Goal: Leave review/rating: Leave review/rating

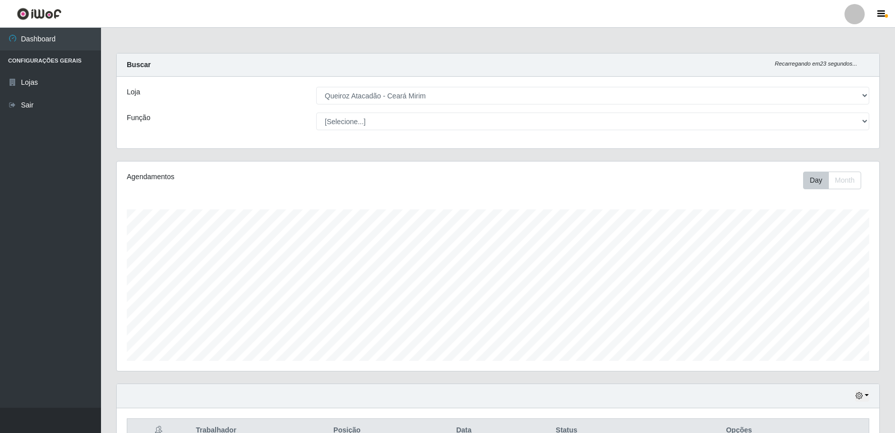
select select "465"
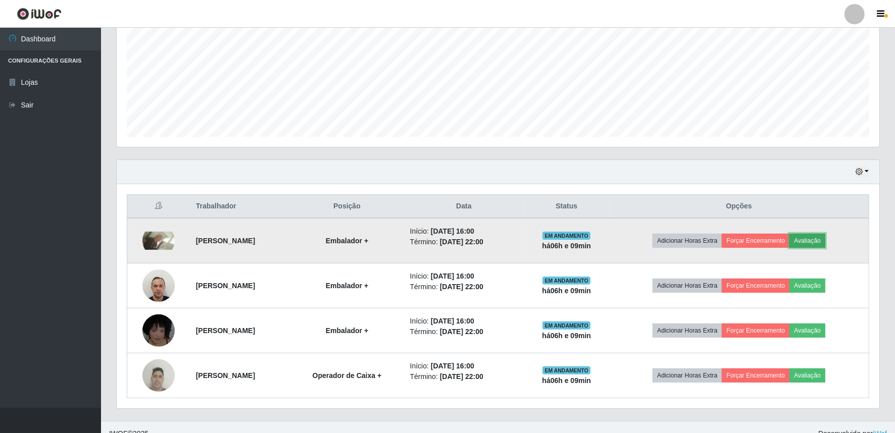
click at [825, 241] on button "Avaliação" at bounding box center [808, 241] width 36 height 14
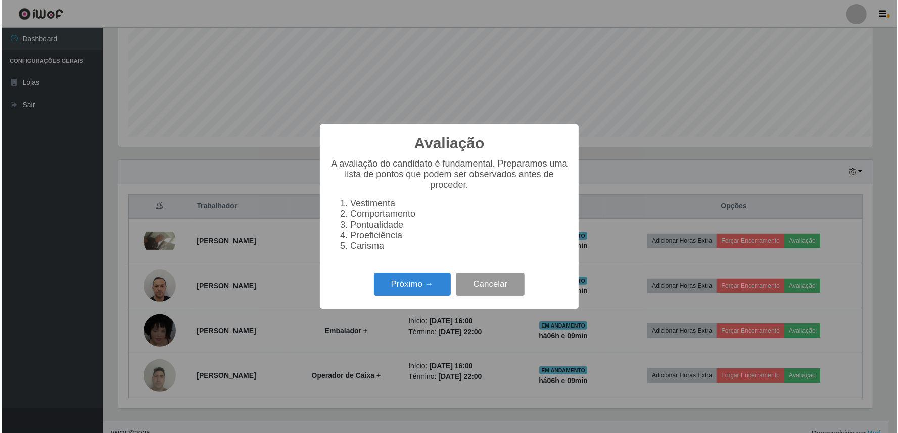
scroll to position [209, 756]
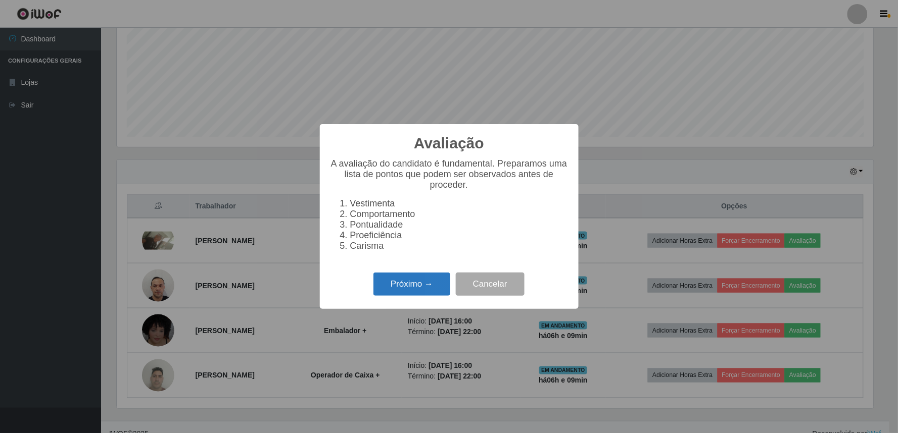
click at [436, 294] on button "Próximo →" at bounding box center [411, 285] width 77 height 24
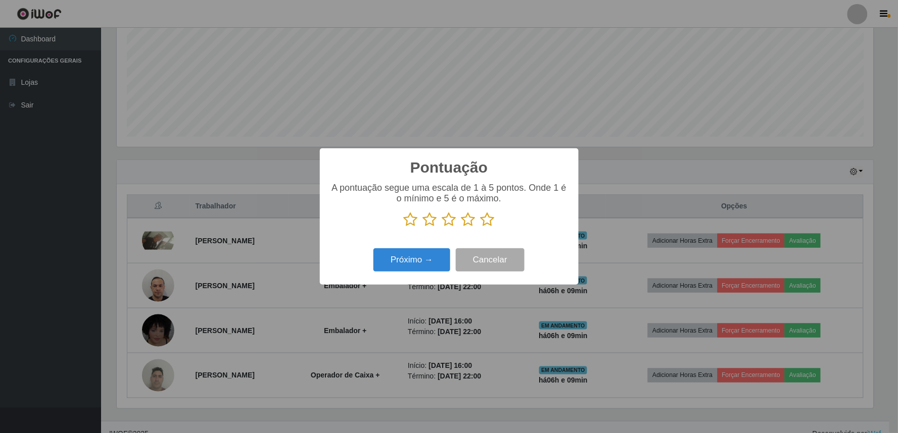
scroll to position [504924, 504377]
click at [486, 222] on icon at bounding box center [487, 219] width 14 height 15
click at [480, 227] on input "radio" at bounding box center [480, 227] width 0 height 0
click at [434, 256] on button "Próximo →" at bounding box center [411, 261] width 77 height 24
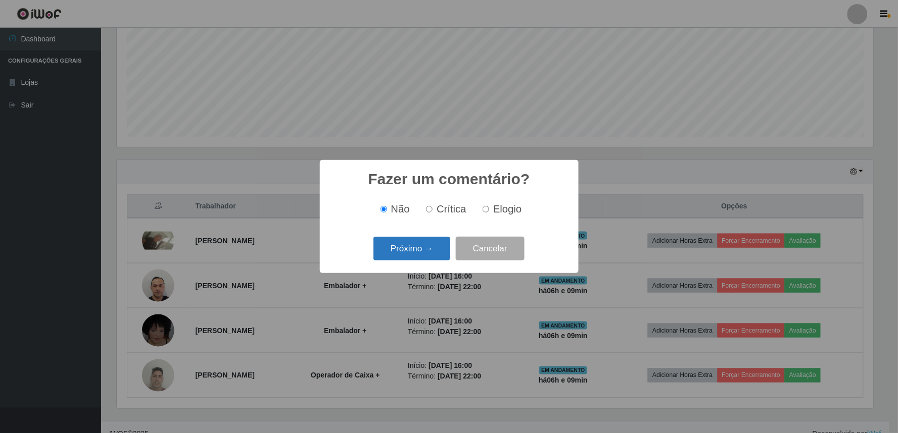
click at [412, 243] on button "Próximo →" at bounding box center [411, 249] width 77 height 24
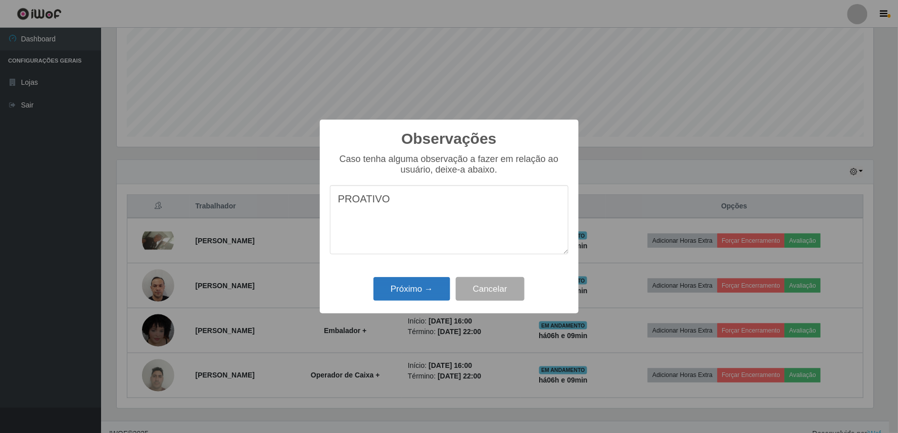
type textarea "PROATIVO"
click at [435, 285] on button "Próximo →" at bounding box center [411, 289] width 77 height 24
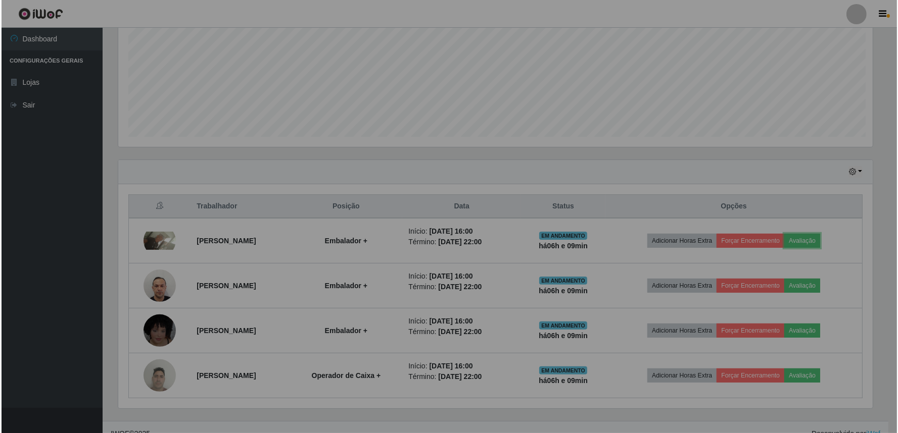
scroll to position [209, 763]
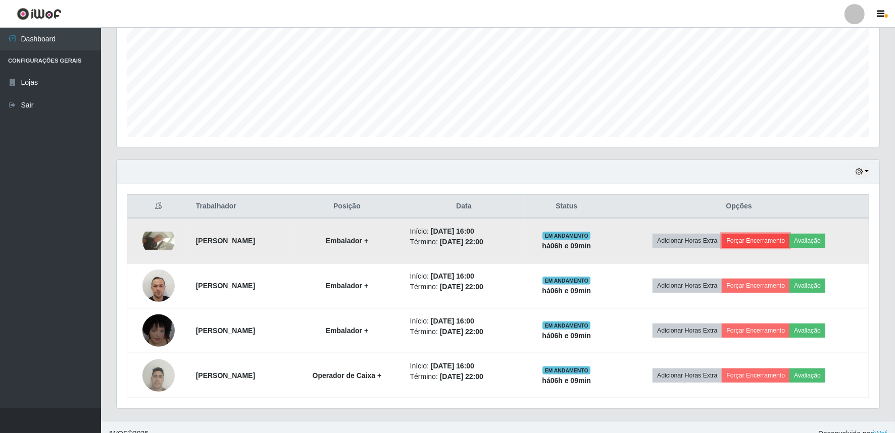
click at [766, 239] on button "Forçar Encerramento" at bounding box center [756, 241] width 68 height 14
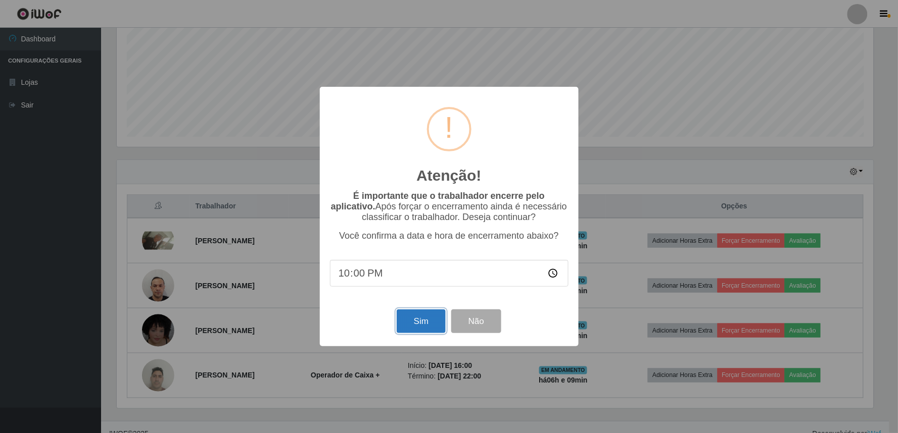
click at [428, 324] on button "Sim" at bounding box center [421, 322] width 49 height 24
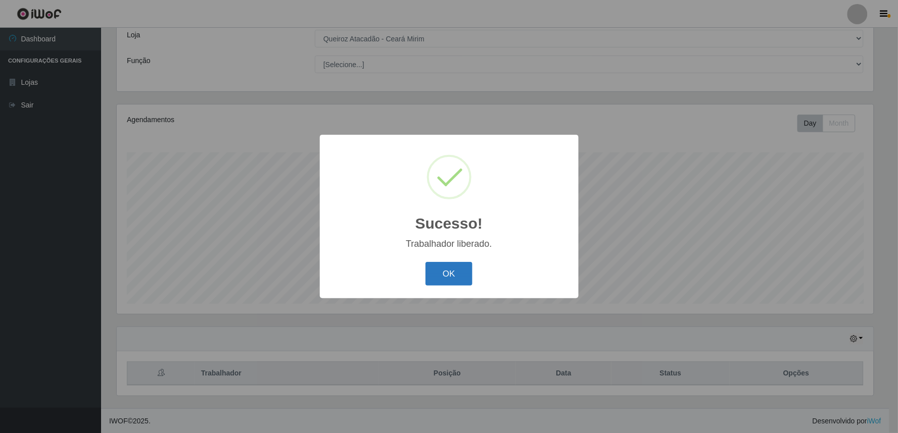
click at [460, 273] on button "OK" at bounding box center [448, 274] width 47 height 24
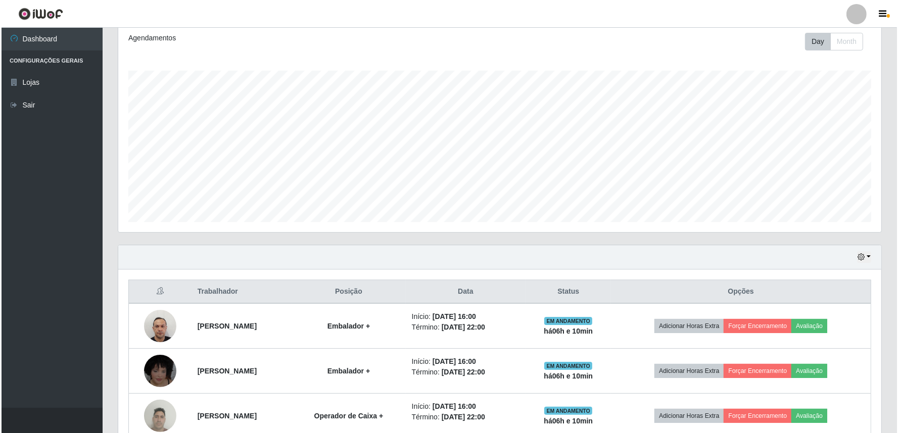
scroll to position [192, 0]
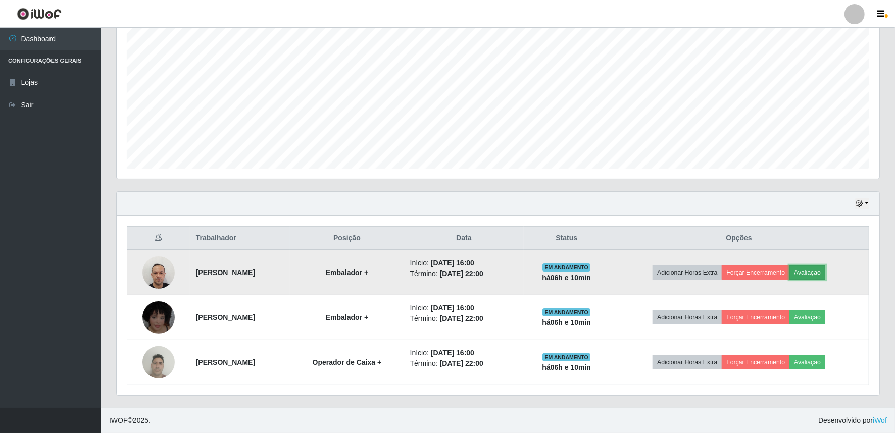
click at [825, 268] on button "Avaliação" at bounding box center [808, 273] width 36 height 14
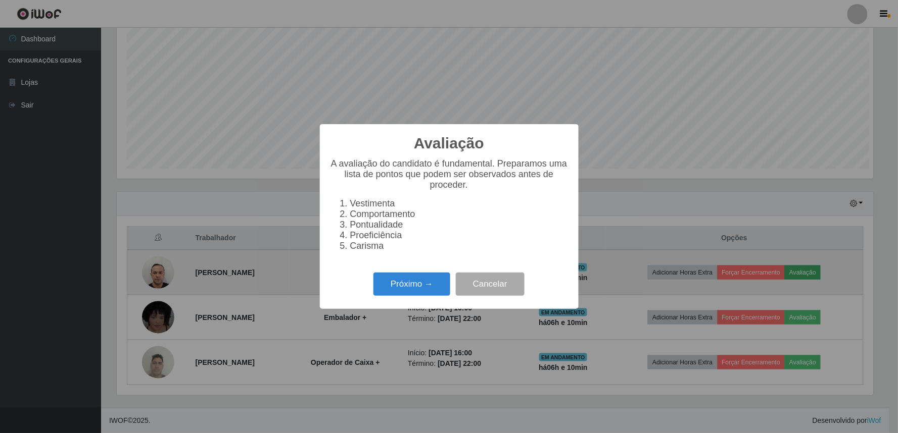
scroll to position [209, 756]
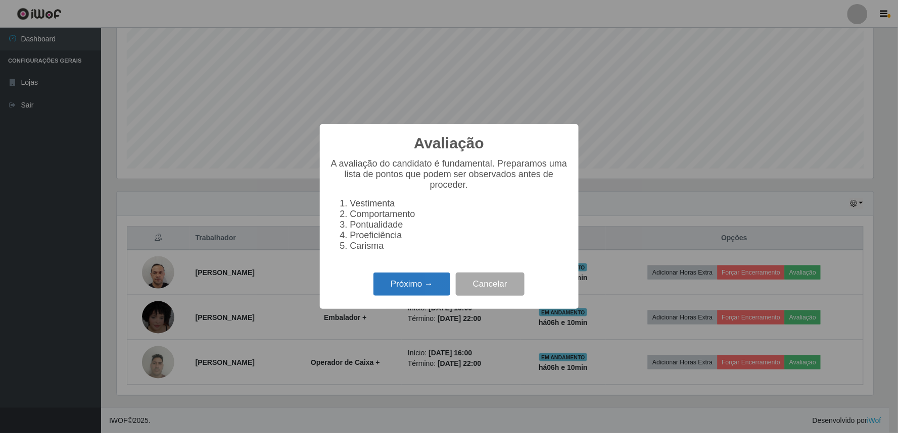
click at [433, 297] on button "Próximo →" at bounding box center [411, 285] width 77 height 24
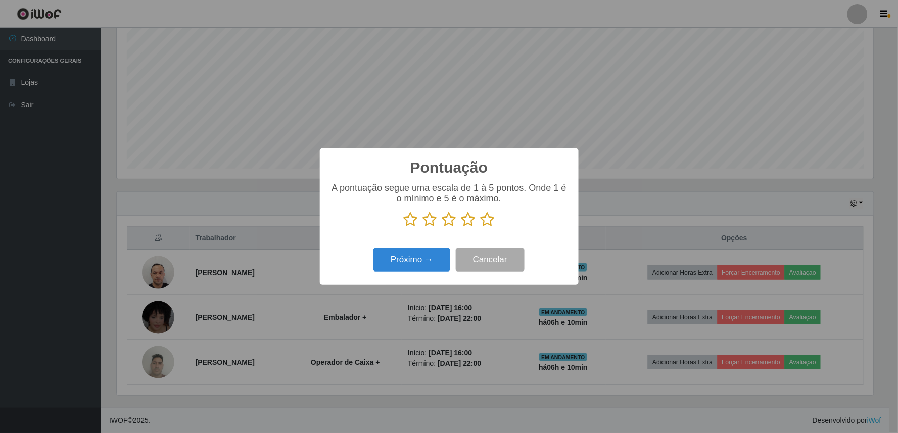
scroll to position [504924, 504377]
click at [493, 224] on icon at bounding box center [487, 219] width 14 height 15
click at [480, 227] on input "radio" at bounding box center [480, 227] width 0 height 0
click at [423, 259] on button "Próximo →" at bounding box center [411, 261] width 77 height 24
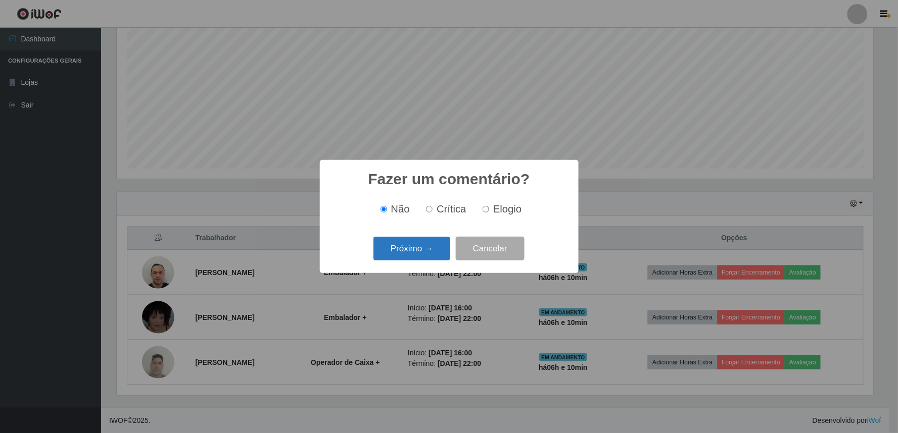
click at [428, 254] on button "Próximo →" at bounding box center [411, 249] width 77 height 24
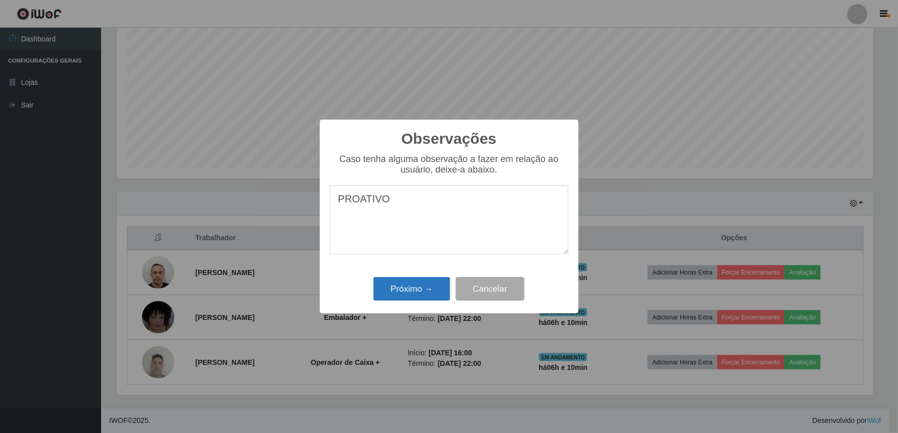
type textarea "PROATIVO"
click at [424, 281] on button "Próximo →" at bounding box center [411, 289] width 77 height 24
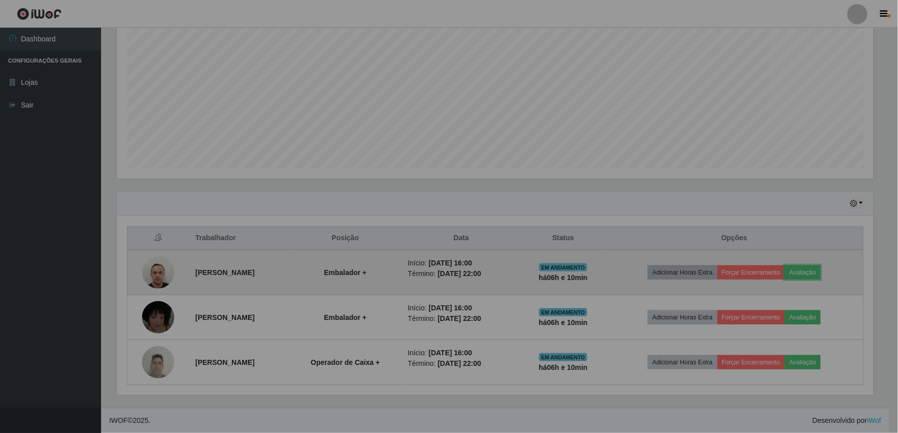
scroll to position [209, 763]
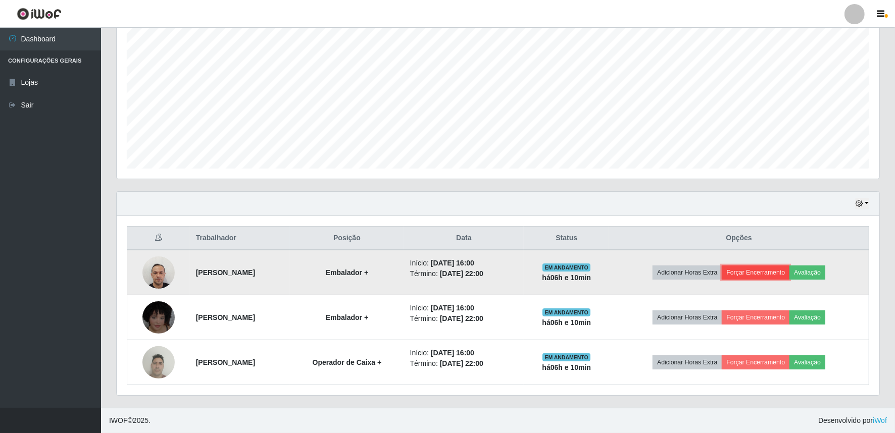
click at [781, 275] on button "Forçar Encerramento" at bounding box center [756, 273] width 68 height 14
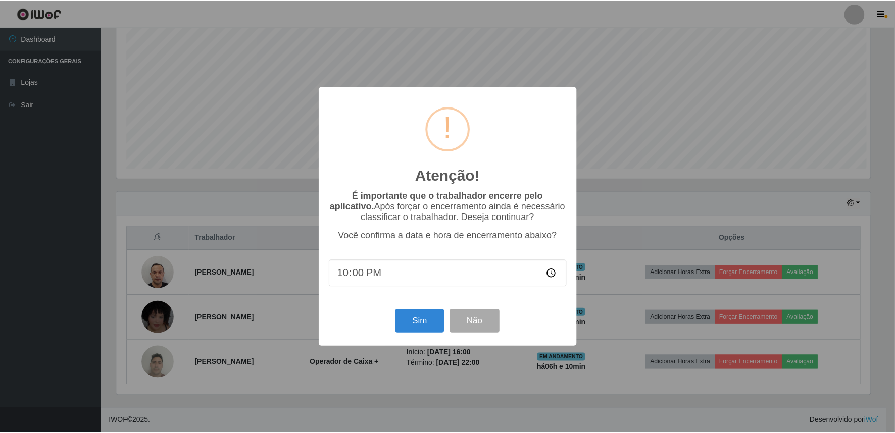
scroll to position [209, 756]
click at [407, 330] on button "Sim" at bounding box center [421, 322] width 49 height 24
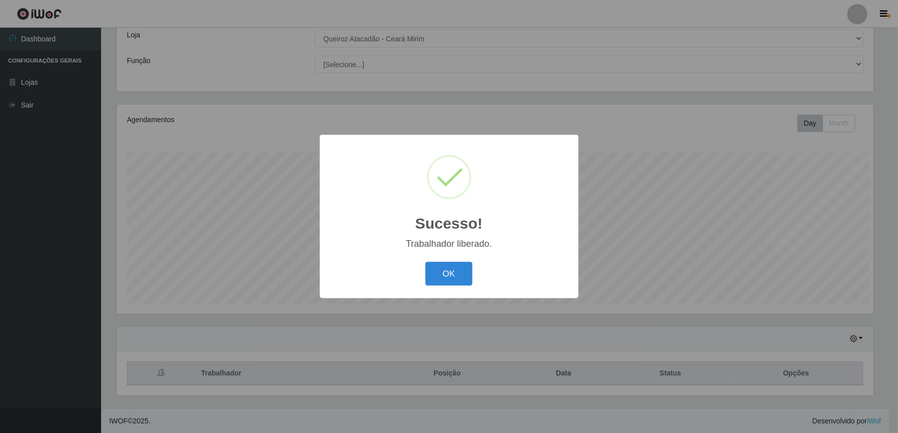
scroll to position [0, 0]
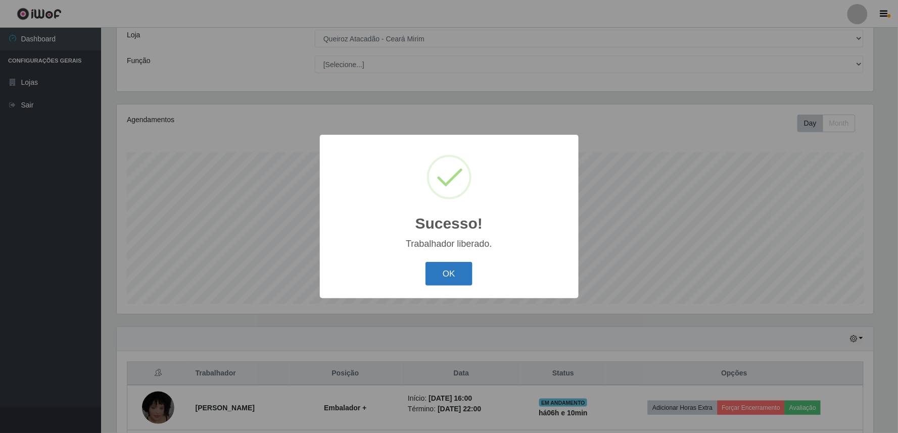
click at [466, 268] on button "OK" at bounding box center [448, 274] width 47 height 24
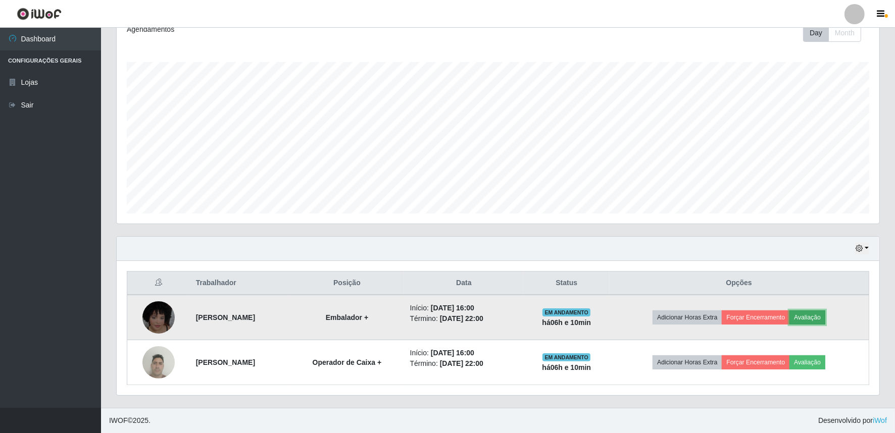
click at [825, 317] on button "Avaliação" at bounding box center [808, 318] width 36 height 14
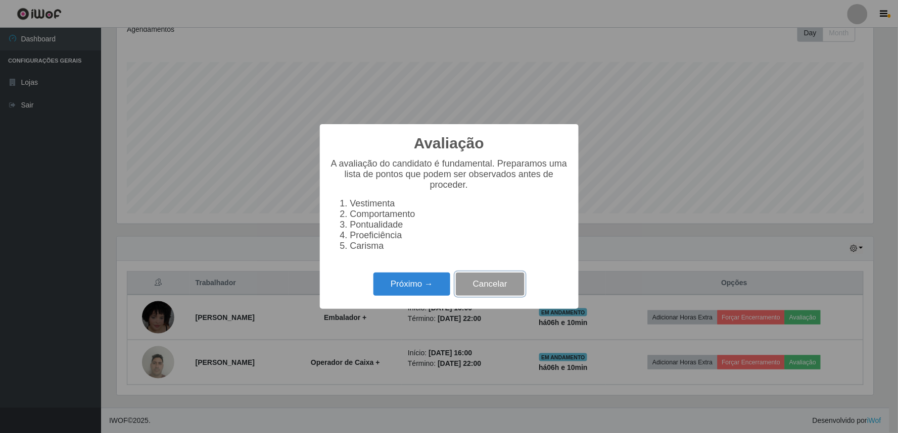
click at [503, 288] on button "Cancelar" at bounding box center [490, 285] width 69 height 24
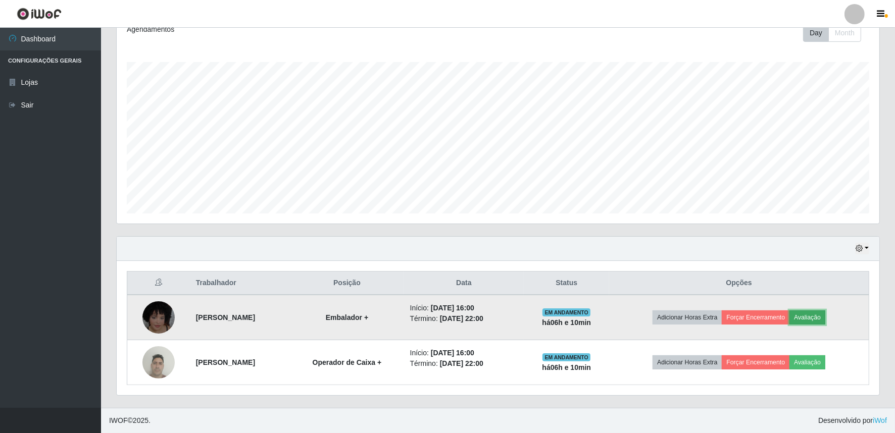
click at [825, 316] on button "Avaliação" at bounding box center [808, 318] width 36 height 14
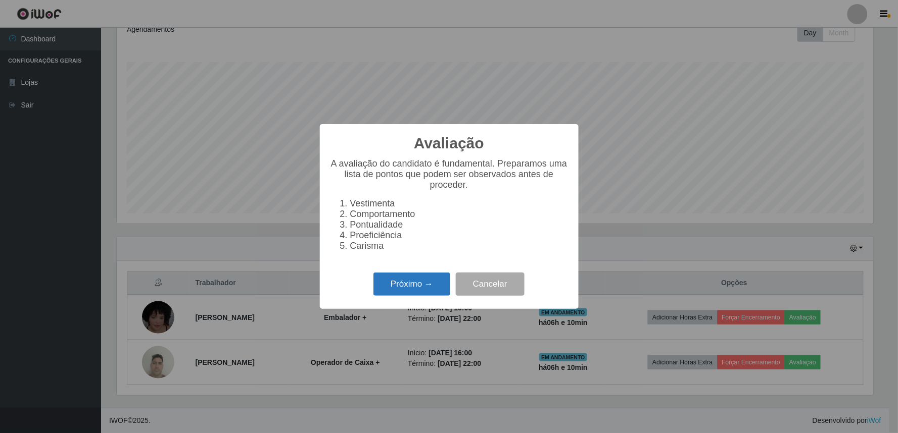
click at [418, 282] on button "Próximo →" at bounding box center [411, 285] width 77 height 24
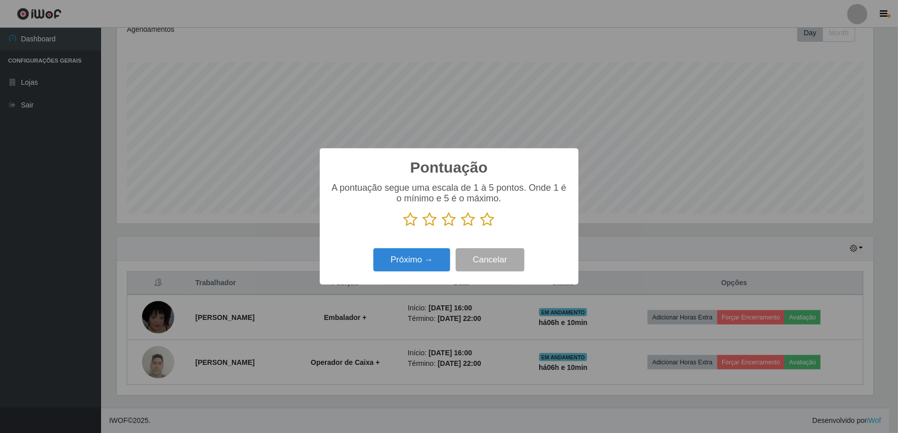
click at [492, 220] on icon at bounding box center [487, 219] width 14 height 15
click at [480, 227] on input "radio" at bounding box center [480, 227] width 0 height 0
click at [432, 257] on button "Próximo →" at bounding box center [411, 261] width 77 height 24
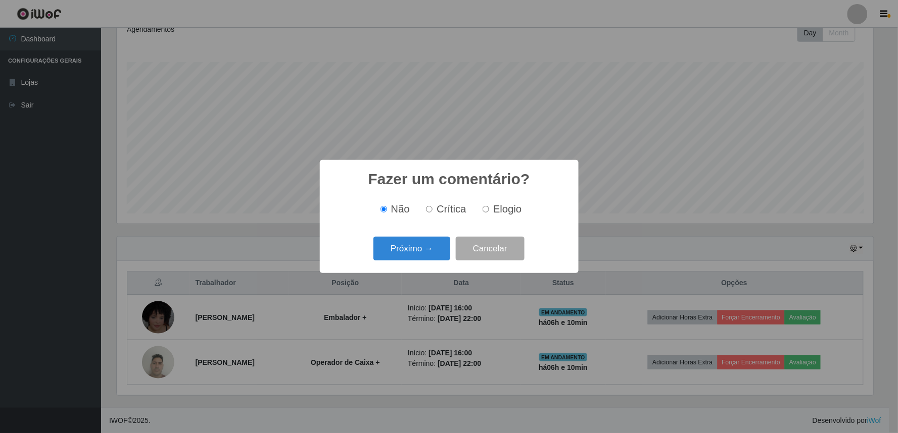
click at [432, 257] on button "Próximo →" at bounding box center [411, 249] width 77 height 24
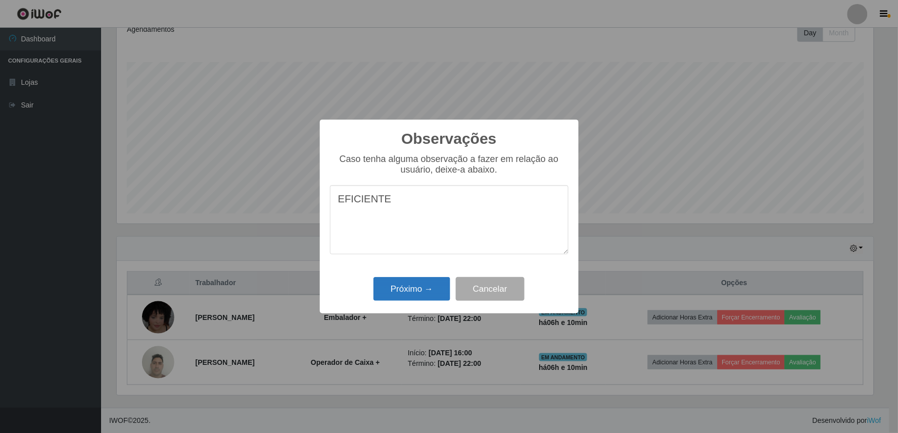
type textarea "EFICIENTE"
click at [410, 288] on button "Próximo →" at bounding box center [411, 289] width 77 height 24
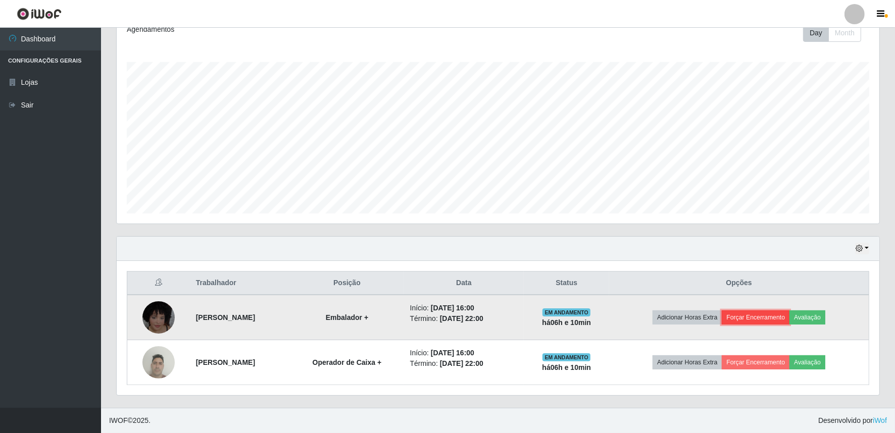
click at [783, 317] on button "Forçar Encerramento" at bounding box center [756, 318] width 68 height 14
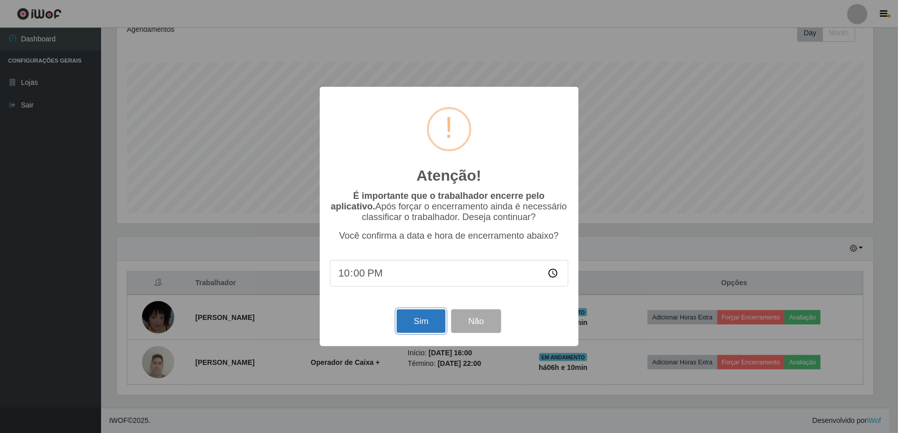
click at [426, 326] on button "Sim" at bounding box center [421, 322] width 49 height 24
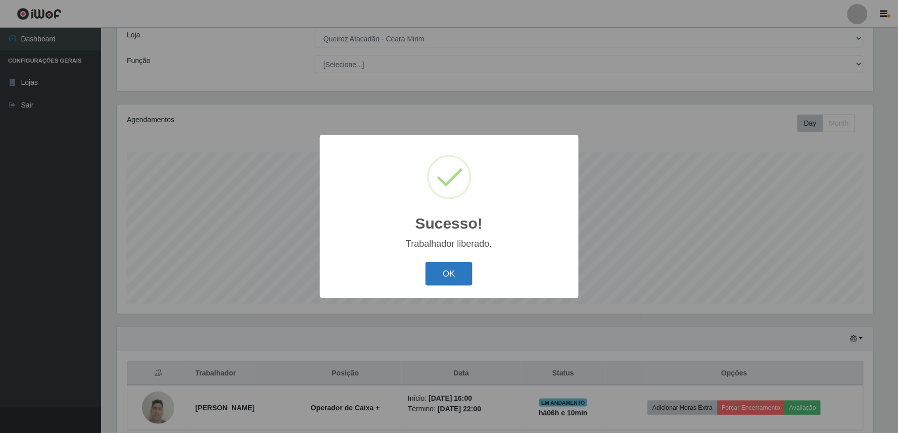
click at [464, 273] on button "OK" at bounding box center [448, 274] width 47 height 24
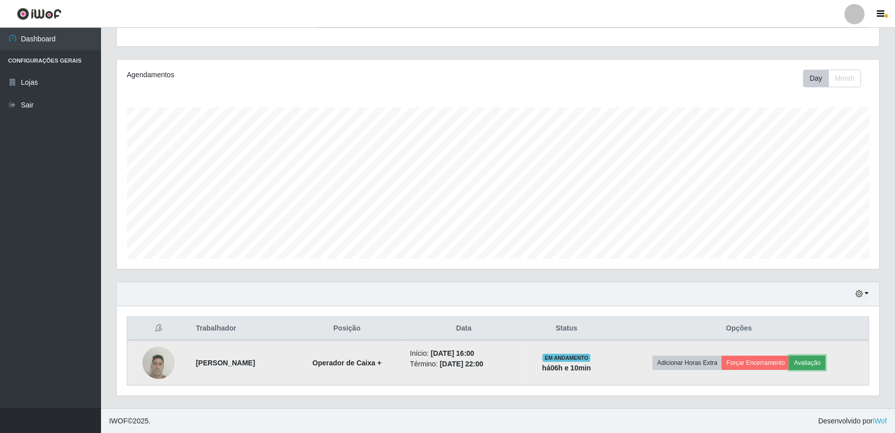
click at [825, 359] on button "Avaliação" at bounding box center [808, 363] width 36 height 14
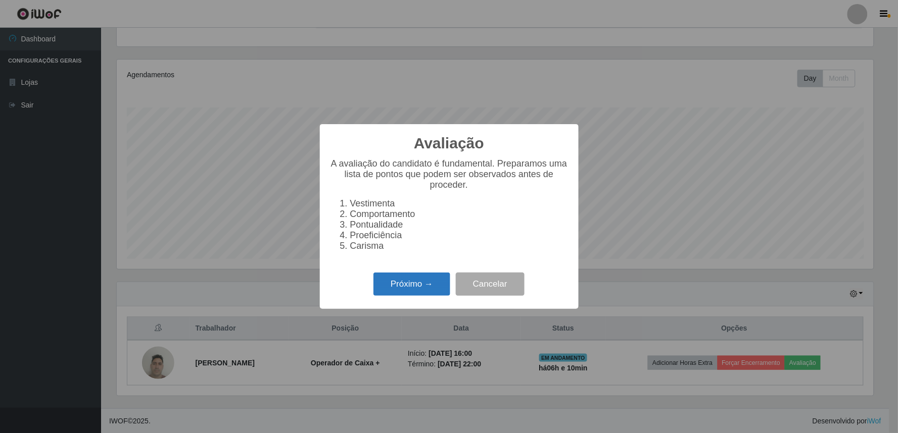
click at [423, 289] on button "Próximo →" at bounding box center [411, 285] width 77 height 24
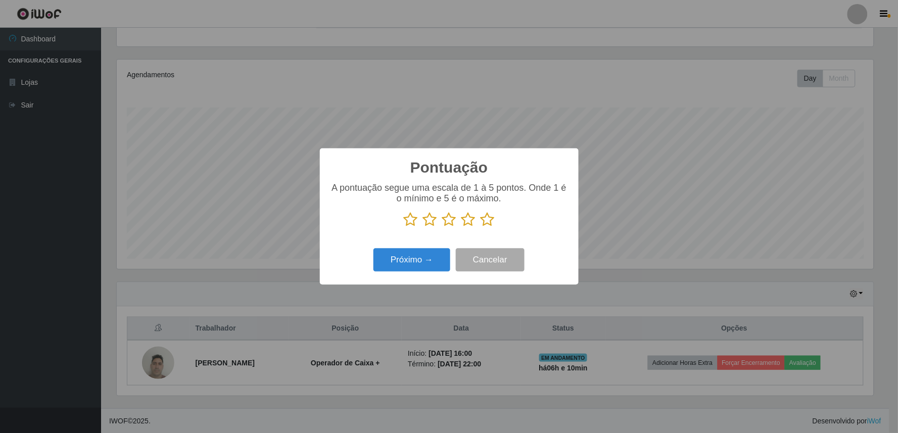
click at [470, 221] on icon at bounding box center [468, 219] width 14 height 15
click at [461, 227] on input "radio" at bounding box center [461, 227] width 0 height 0
click at [425, 258] on button "Próximo →" at bounding box center [411, 261] width 77 height 24
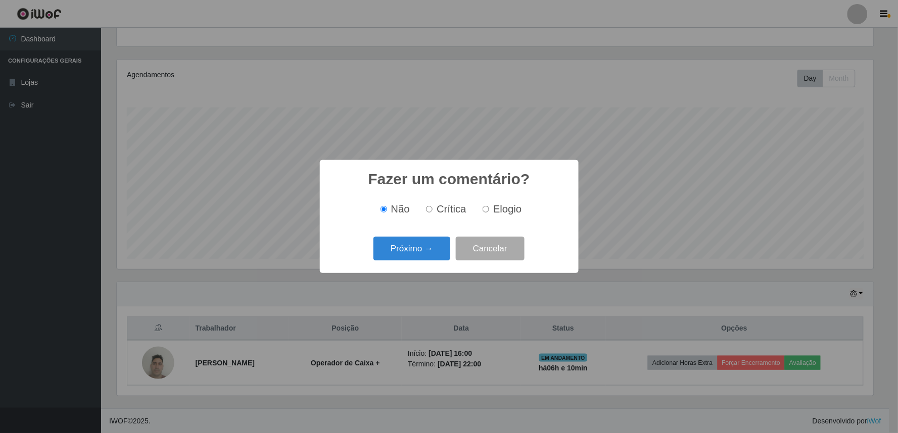
click at [425, 258] on button "Próximo →" at bounding box center [411, 249] width 77 height 24
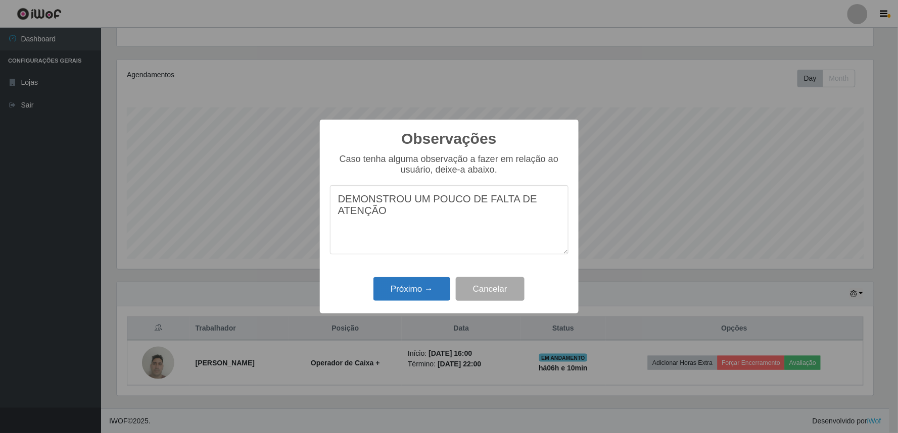
type textarea "DEMONSTROU UM POUCO DE FALTA DE ATENÇÃO"
click at [421, 286] on button "Próximo →" at bounding box center [411, 289] width 77 height 24
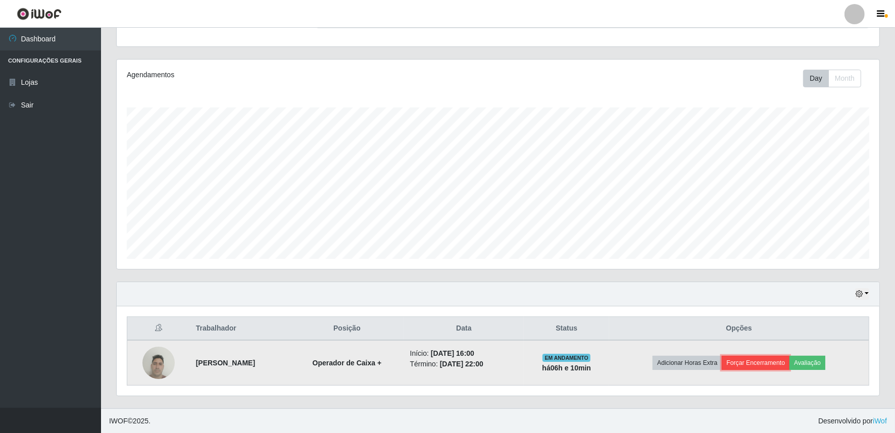
click at [778, 363] on button "Forçar Encerramento" at bounding box center [756, 363] width 68 height 14
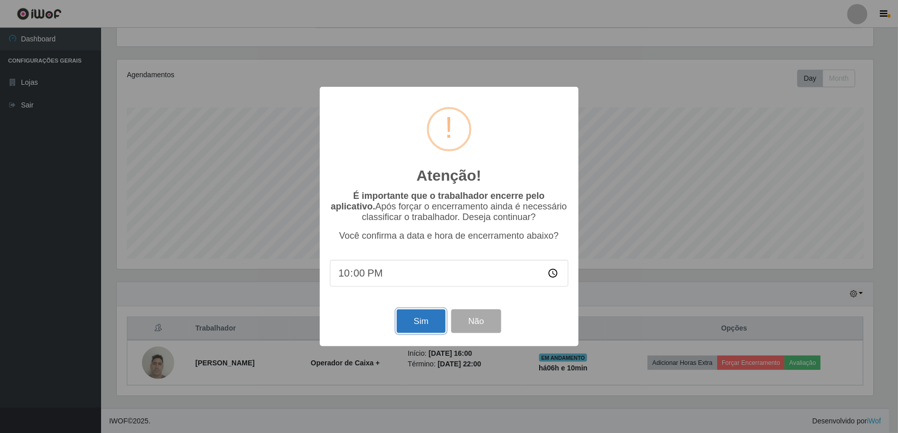
click at [430, 325] on button "Sim" at bounding box center [421, 322] width 49 height 24
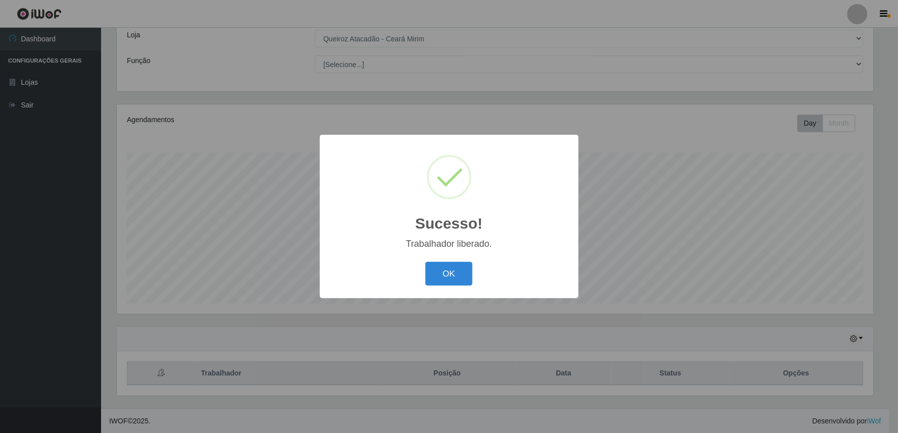
click at [455, 259] on div "Sucesso! × Trabalhador liberado. OK Cancel" at bounding box center [449, 217] width 259 height 164
click at [450, 274] on button "OK" at bounding box center [448, 274] width 47 height 24
